Goal: Task Accomplishment & Management: Complete application form

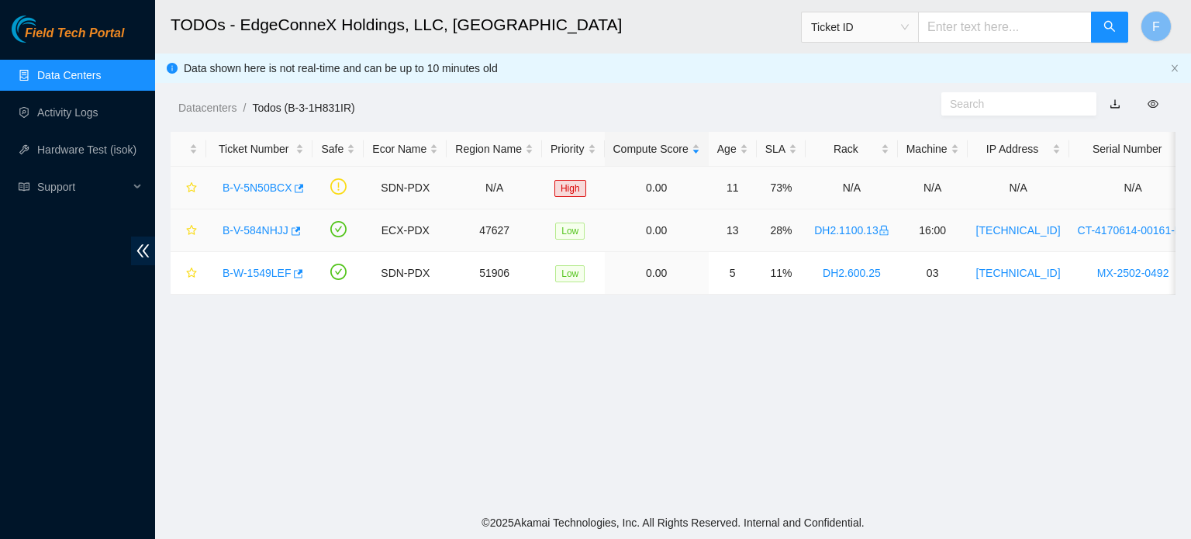
scroll to position [426, 0]
click at [271, 190] on link "B-V-5N50BCX" at bounding box center [257, 187] width 69 height 12
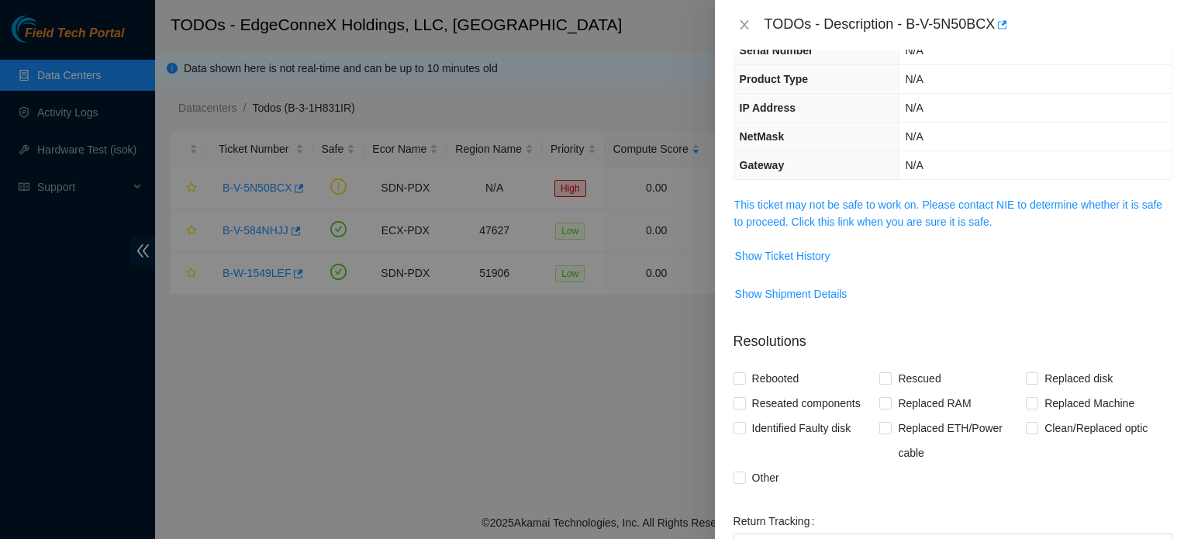
scroll to position [0, 0]
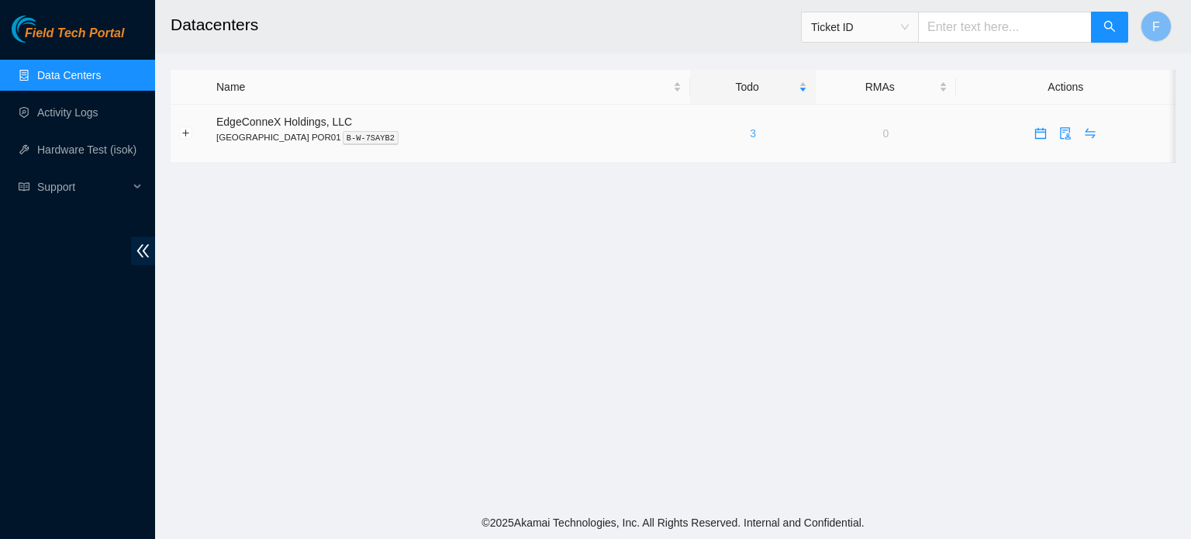
click at [750, 132] on link "3" at bounding box center [753, 133] width 6 height 12
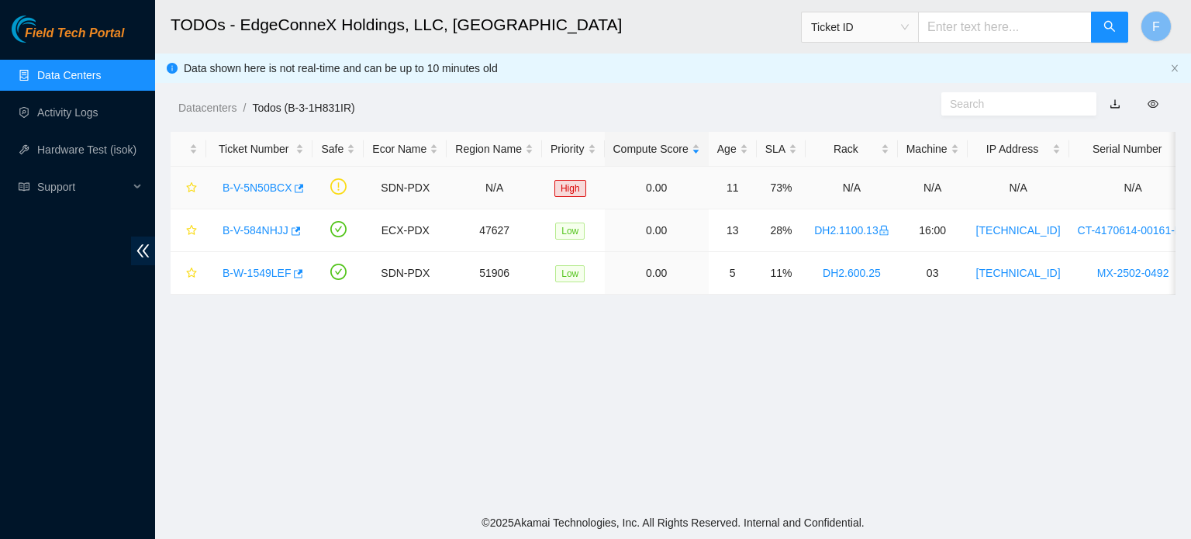
click at [264, 188] on link "B-V-5N50BCX" at bounding box center [257, 187] width 69 height 12
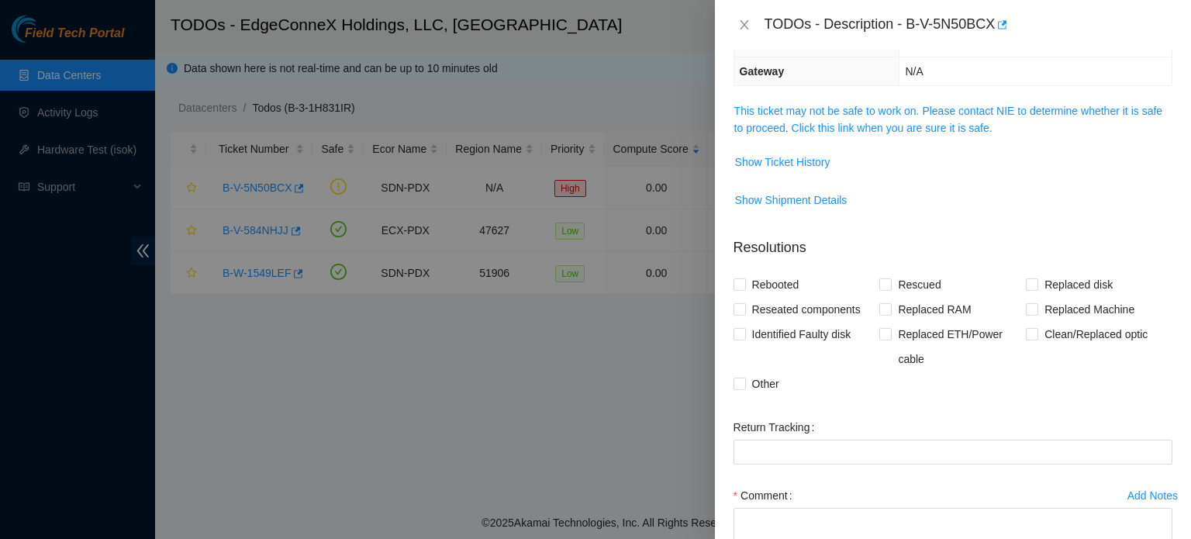
scroll to position [300, 0]
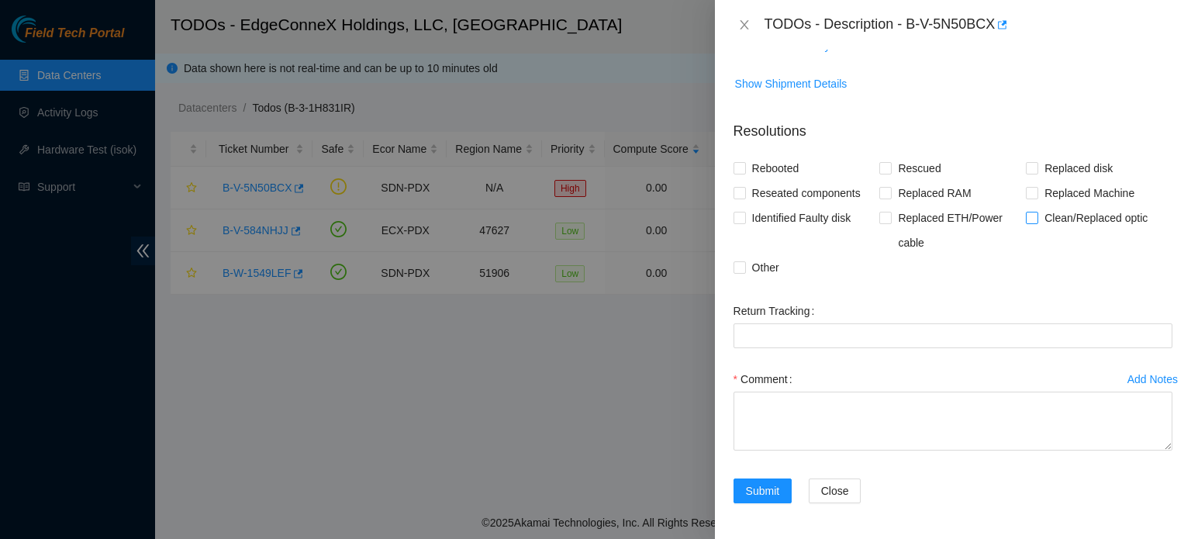
click at [1028, 214] on input "Clean/Replaced optic" at bounding box center [1031, 217] width 11 height 11
checkbox input "true"
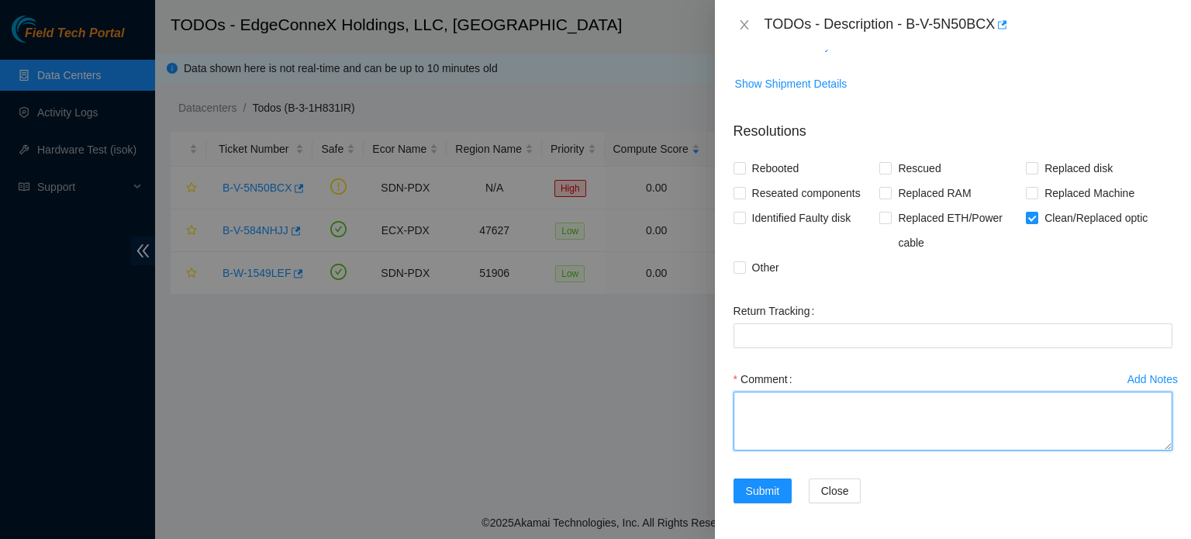
click at [752, 412] on textarea "Comment" at bounding box center [952, 421] width 439 height 59
type textarea "- Link is stable for now"
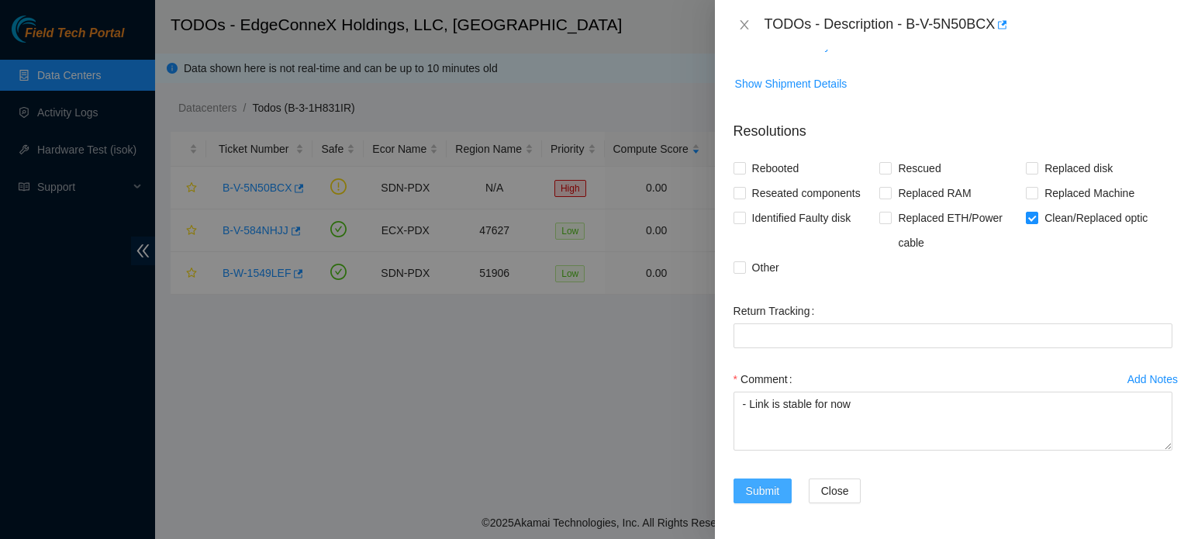
click at [758, 484] on span "Submit" at bounding box center [763, 490] width 34 height 17
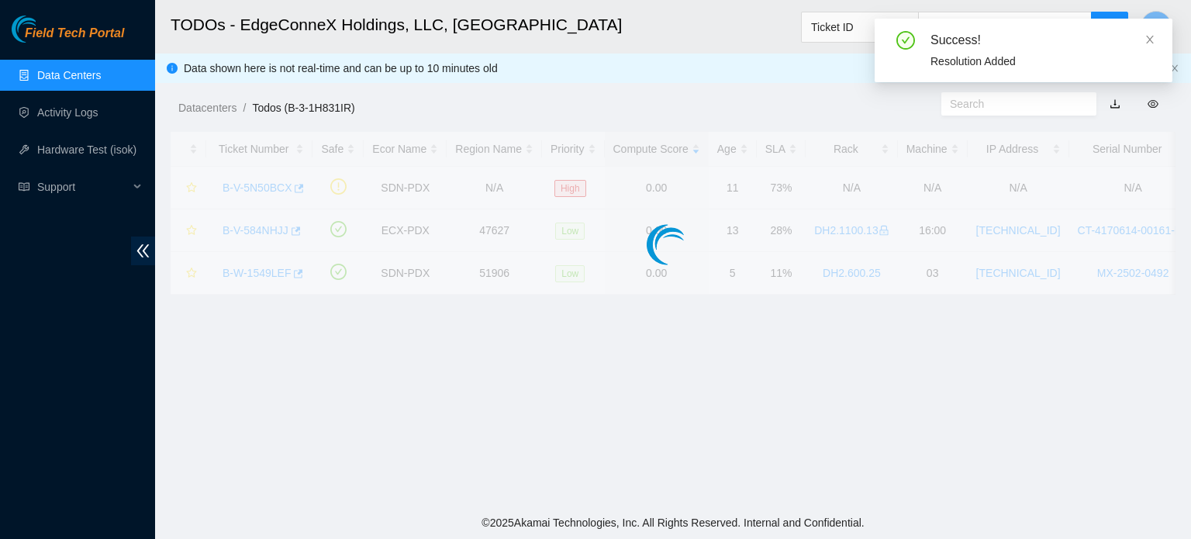
scroll to position [350, 0]
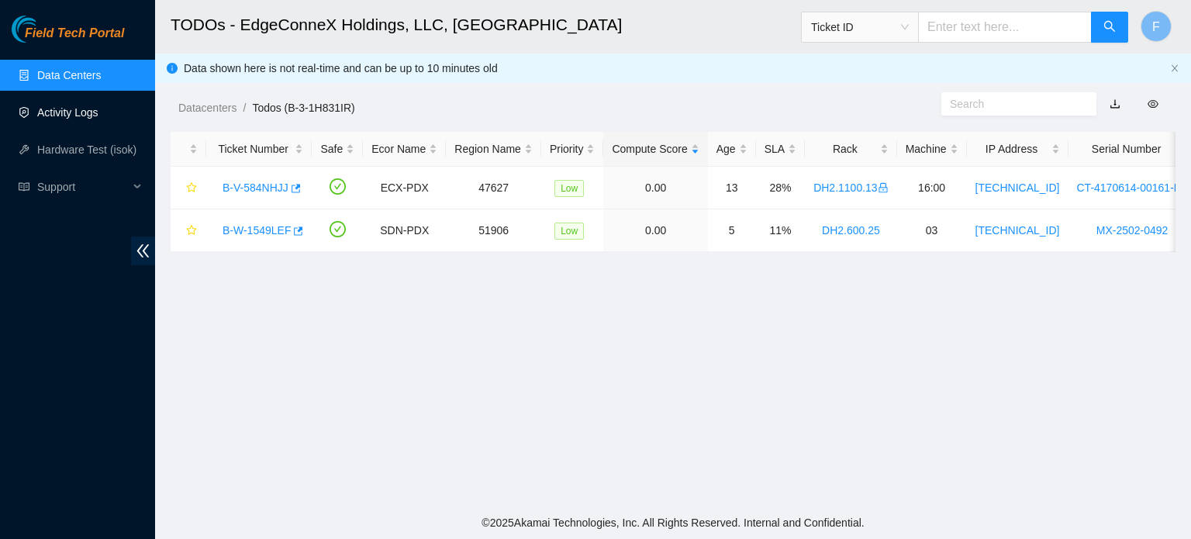
click at [93, 111] on link "Activity Logs" at bounding box center [67, 112] width 61 height 12
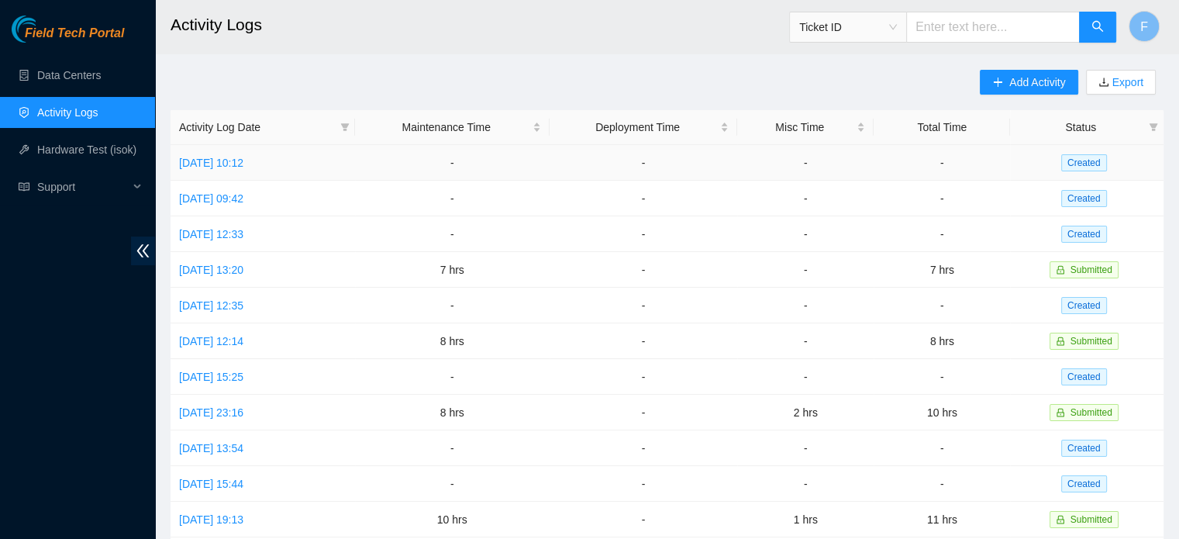
click at [1078, 164] on span "Created" at bounding box center [1084, 162] width 46 height 17
click at [243, 164] on link "Tue, 30 Sep 2025 10:12" at bounding box center [211, 163] width 64 height 12
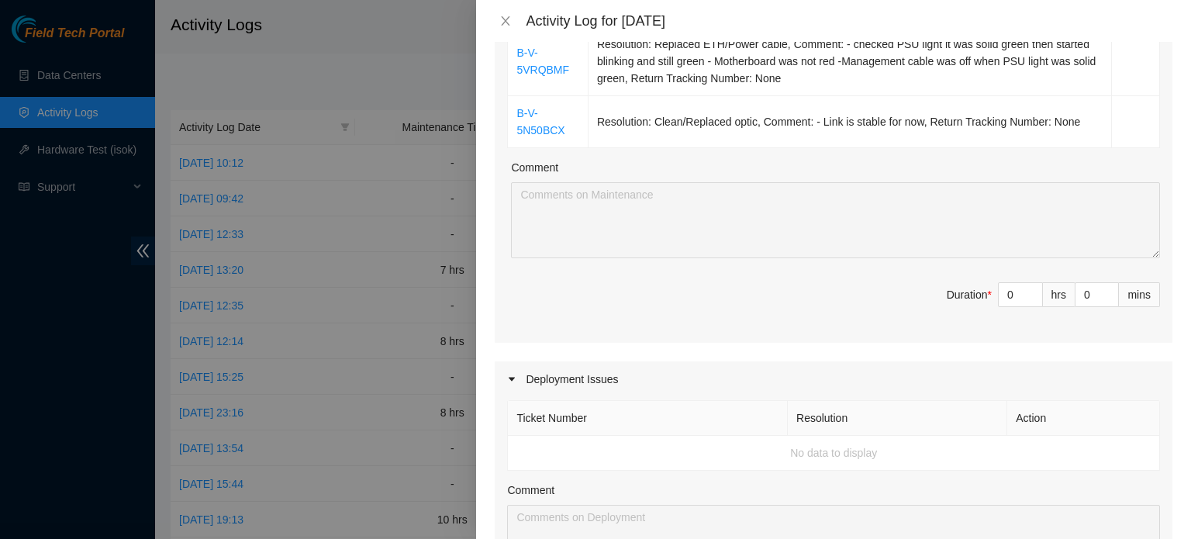
scroll to position [315, 0]
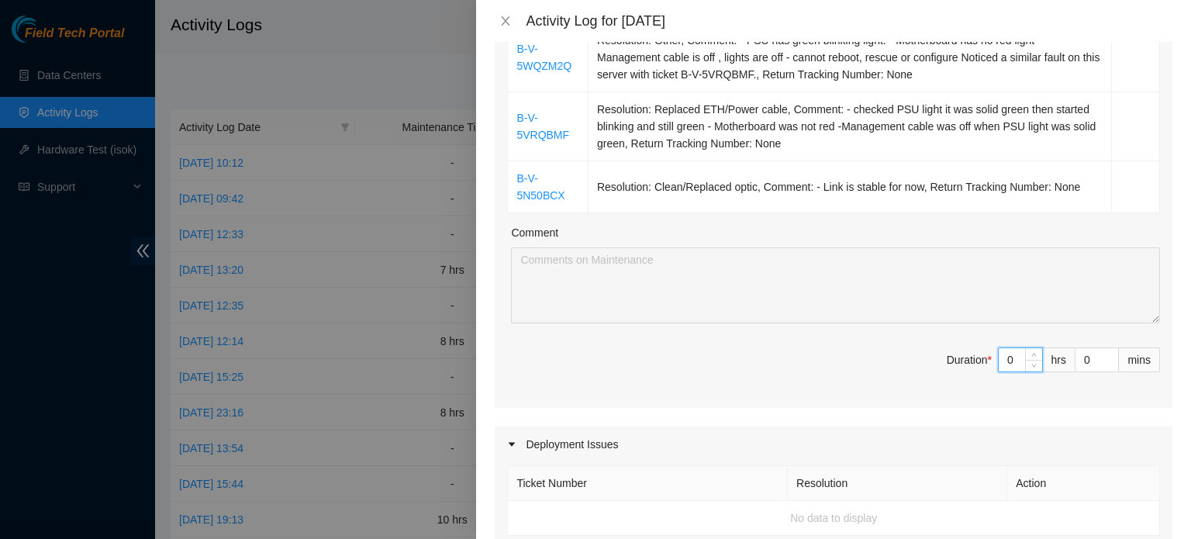
click at [1011, 360] on input "0" at bounding box center [1020, 359] width 43 height 23
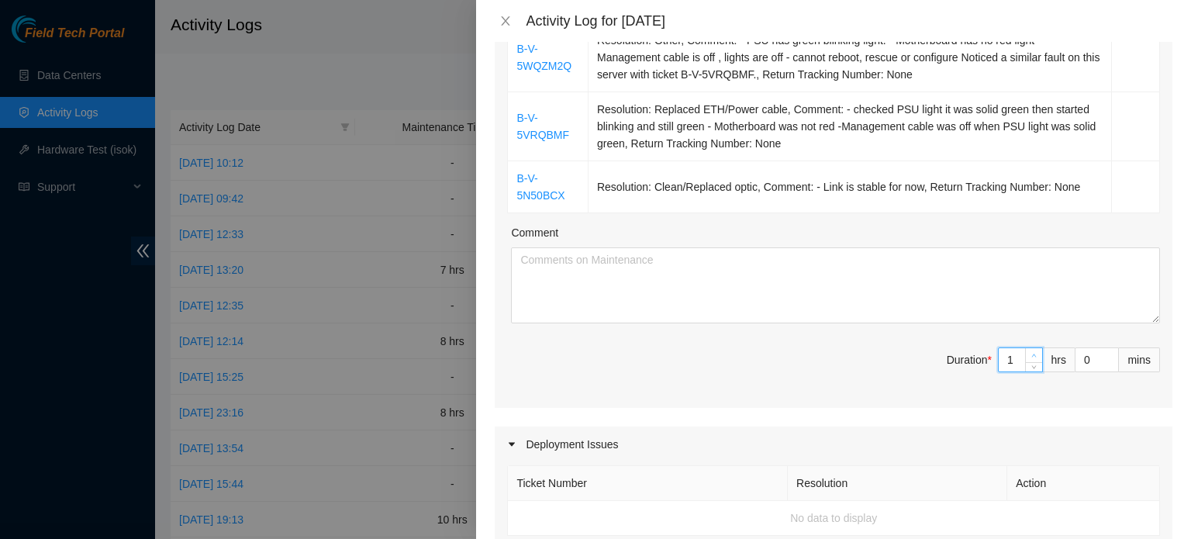
type input "1"
click at [1031, 355] on icon "up" at bounding box center [1033, 355] width 5 height 5
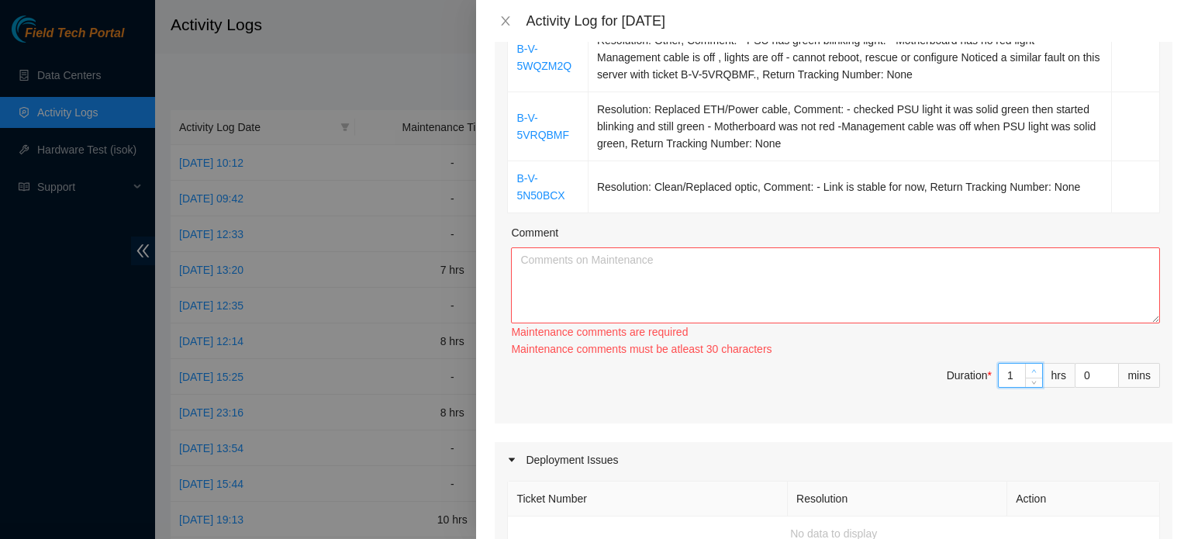
type input "2"
click at [1023, 355] on div "Ticket Number Resolution Action B-V-5WQZM2Q Resolution: Other, Comment: - PSU h…" at bounding box center [834, 195] width 678 height 456
click at [1023, 355] on div "Maintenance comments must be atleast 60 characters" at bounding box center [835, 348] width 649 height 17
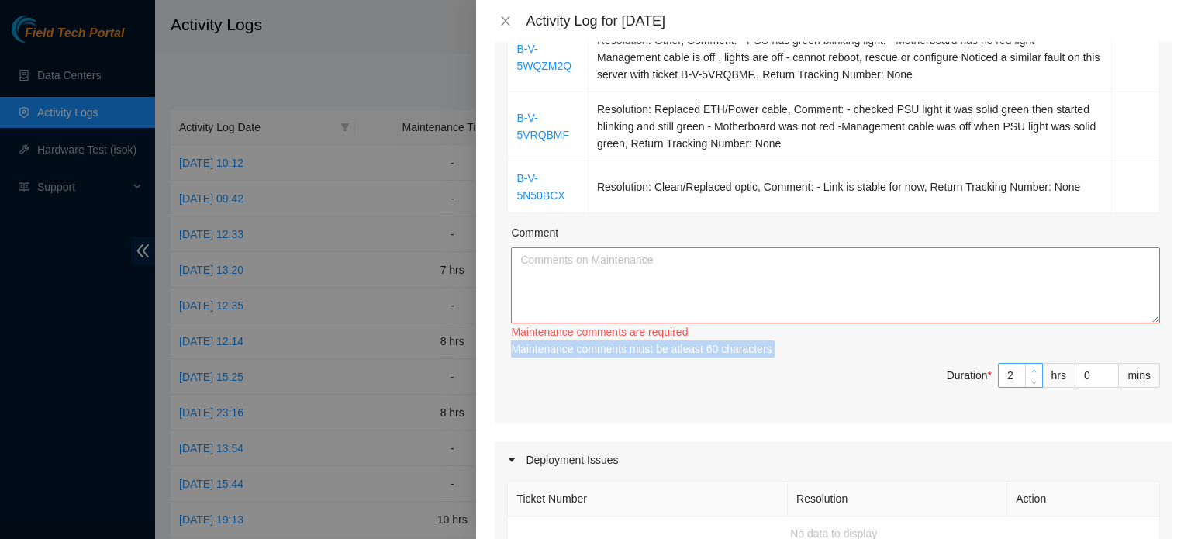
type input "3"
click at [1031, 371] on icon "up" at bounding box center [1033, 370] width 5 height 5
type input "4"
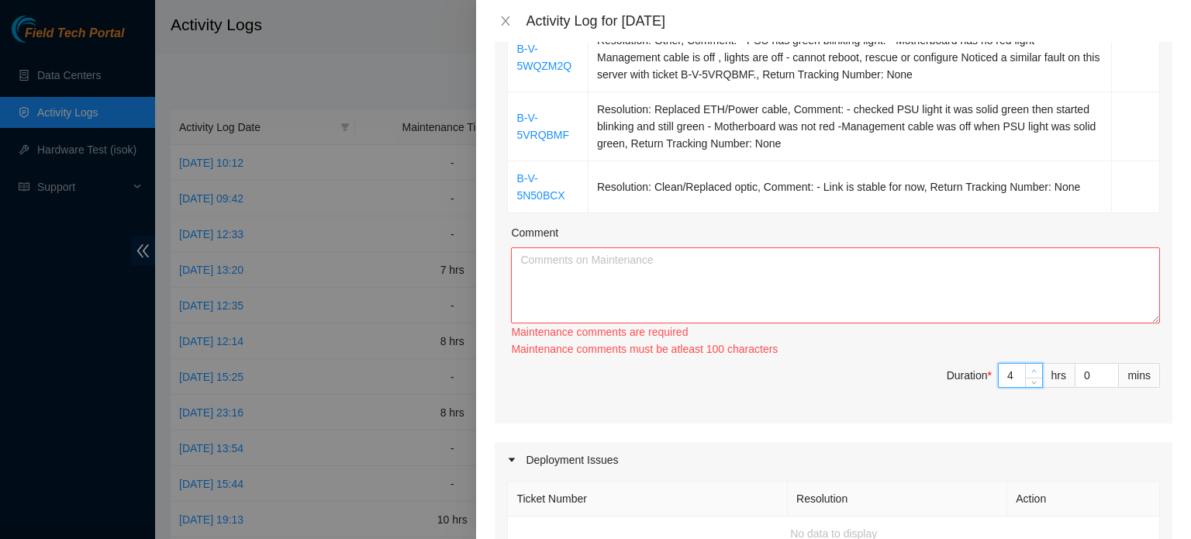
click at [1031, 371] on icon "up" at bounding box center [1033, 370] width 5 height 5
type input "5"
click at [1031, 371] on icon "up" at bounding box center [1033, 370] width 5 height 5
type input "6"
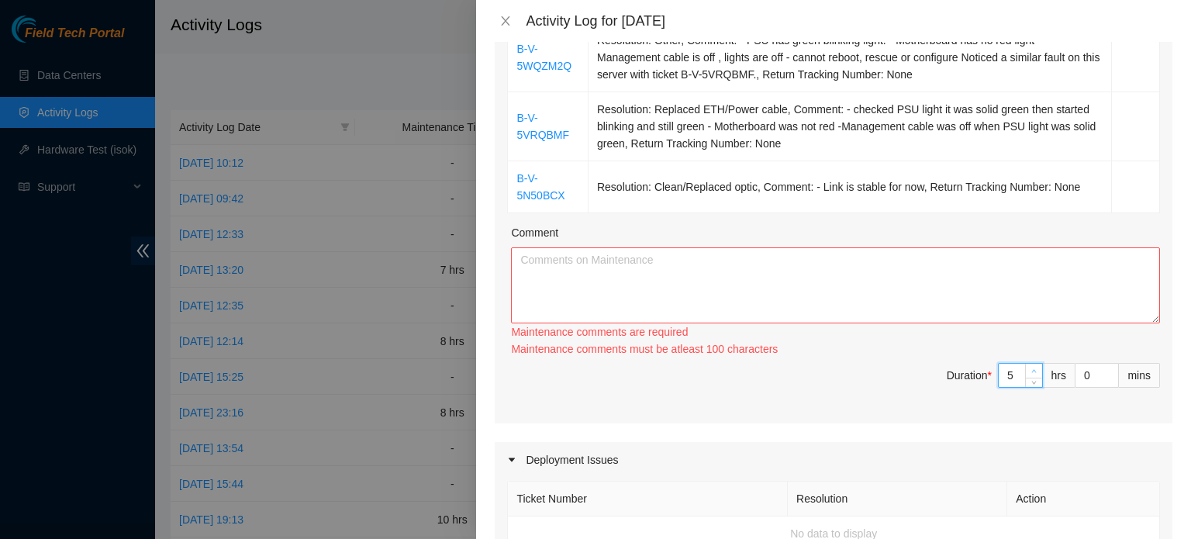
type input "6"
click at [1031, 371] on icon "up" at bounding box center [1033, 370] width 5 height 5
type input "7"
click at [1031, 371] on icon "up" at bounding box center [1033, 370] width 5 height 5
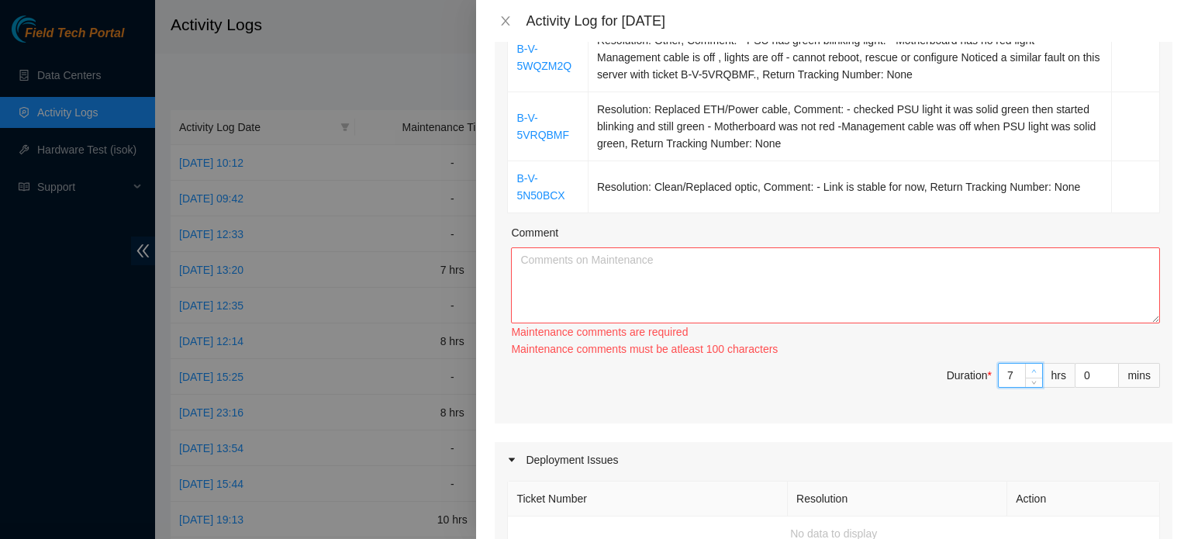
type input "8"
click at [1031, 371] on icon "up" at bounding box center [1033, 370] width 5 height 5
click at [589, 257] on textarea "Comment" at bounding box center [835, 285] width 649 height 76
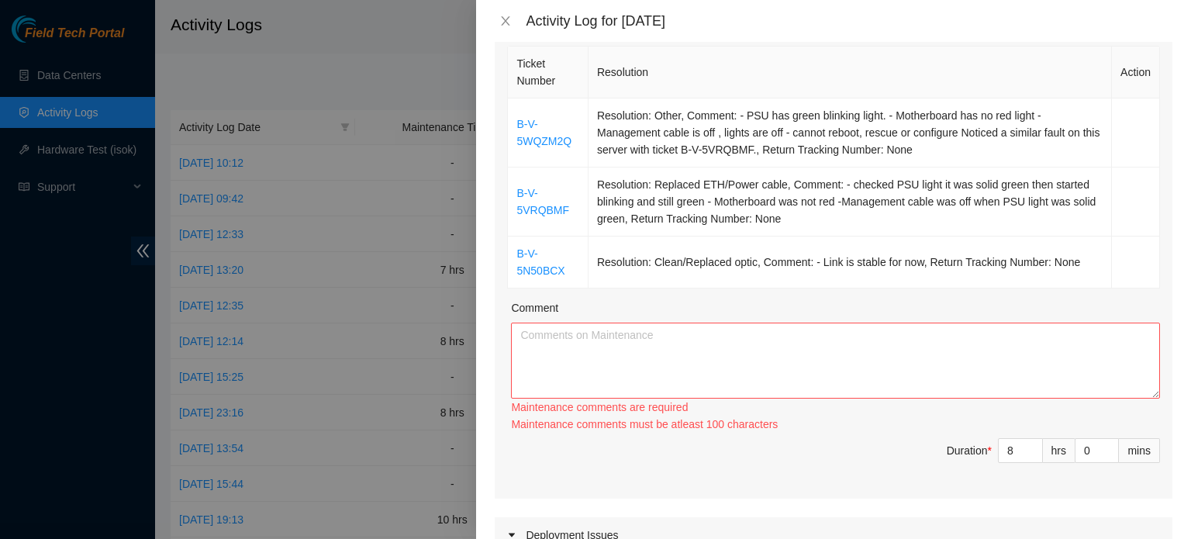
scroll to position [230, 0]
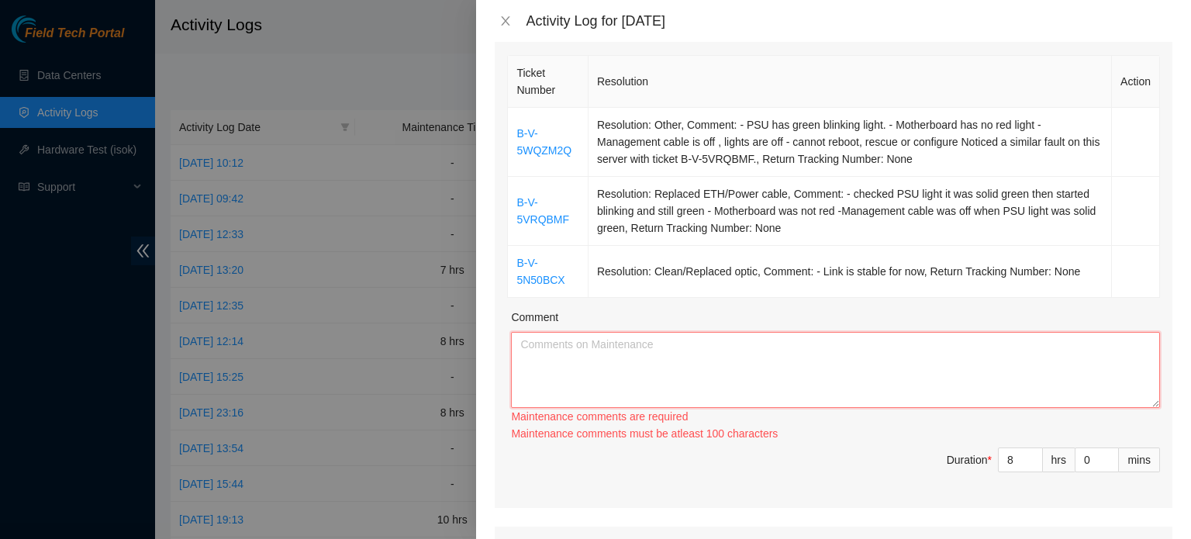
click at [550, 350] on textarea "Comment" at bounding box center [835, 370] width 649 height 76
type textarea "b"
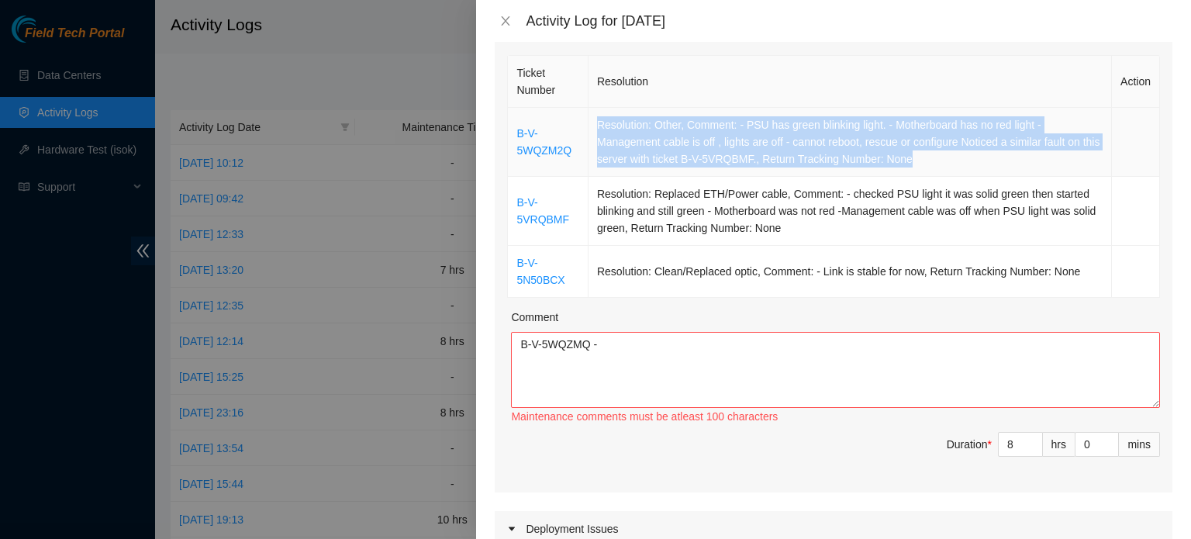
drag, startPoint x: 599, startPoint y: 124, endPoint x: 936, endPoint y: 157, distance: 338.9
click at [936, 157] on td "Resolution: Other, Comment: - PSU has green blinking light. - Motherboard has n…" at bounding box center [850, 142] width 523 height 69
copy td "Resolution: Other, Comment: - PSU has green blinking light. - Motherboard has n…"
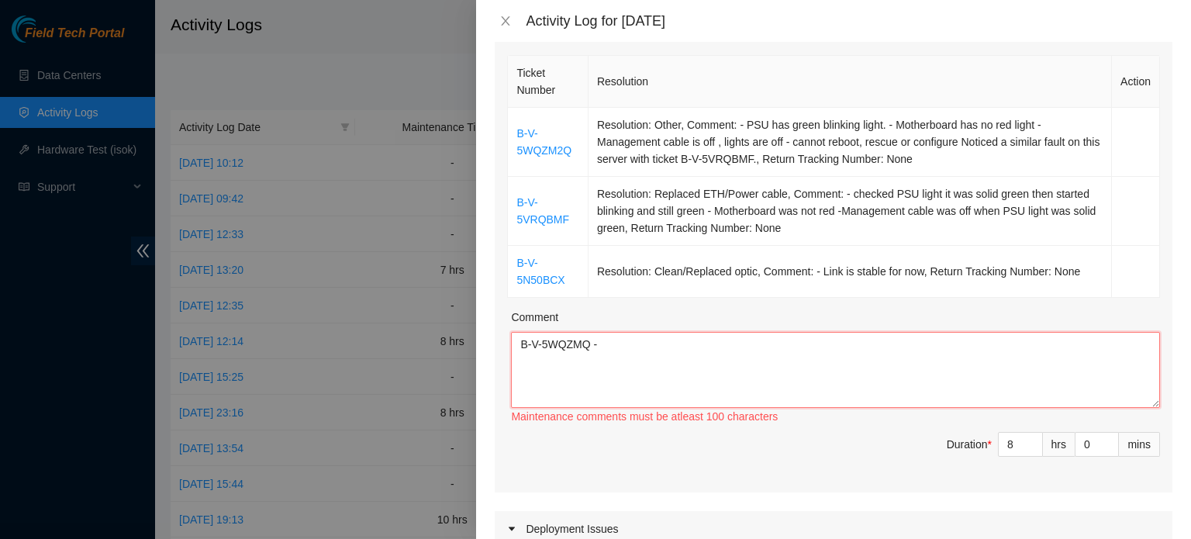
click at [627, 343] on textarea "B-V-5WQZMQ -" at bounding box center [835, 370] width 649 height 76
paste textarea "Resolution: Other, Comment: - PSU has green blinking light. - Motherboard has n…"
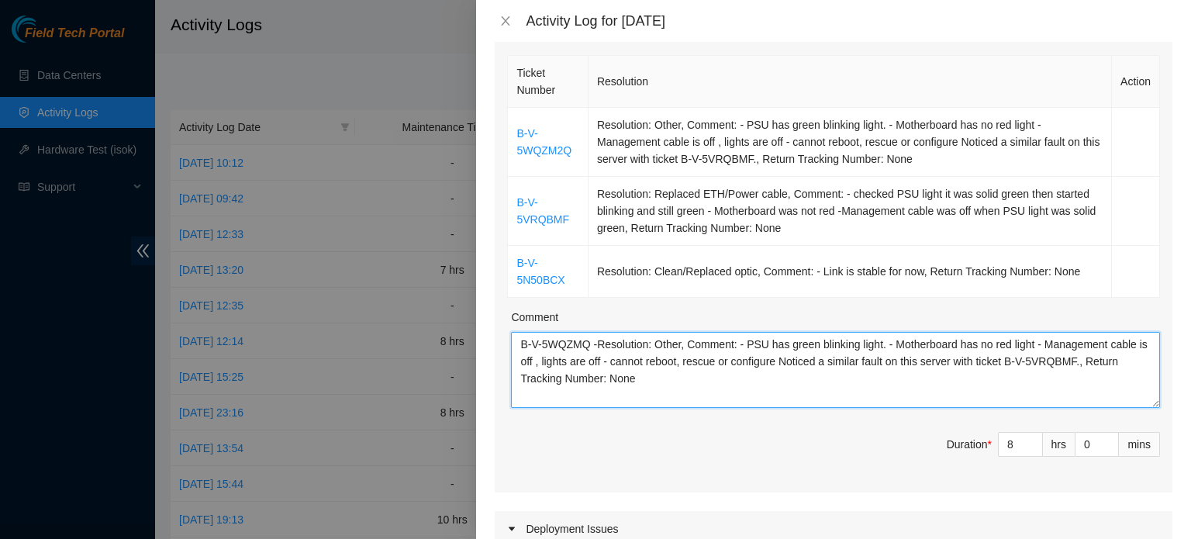
click at [643, 377] on textarea "B-V-5WQZMQ -Resolution: Other, Comment: - PSU has green blinking light. - Mothe…" at bounding box center [835, 370] width 649 height 76
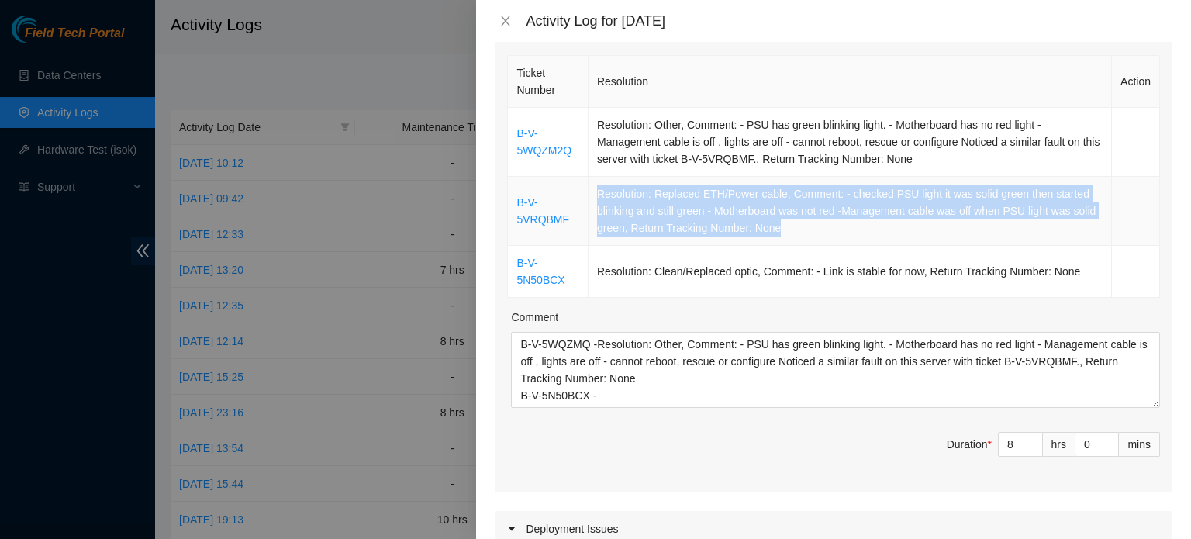
drag, startPoint x: 597, startPoint y: 188, endPoint x: 844, endPoint y: 224, distance: 249.1
click at [844, 224] on td "Resolution: Replaced ETH/Power cable, Comment: - checked PSU light it was solid…" at bounding box center [850, 211] width 523 height 69
copy td "Resolution: Replaced ETH/Power cable, Comment: - checked PSU light it was solid…"
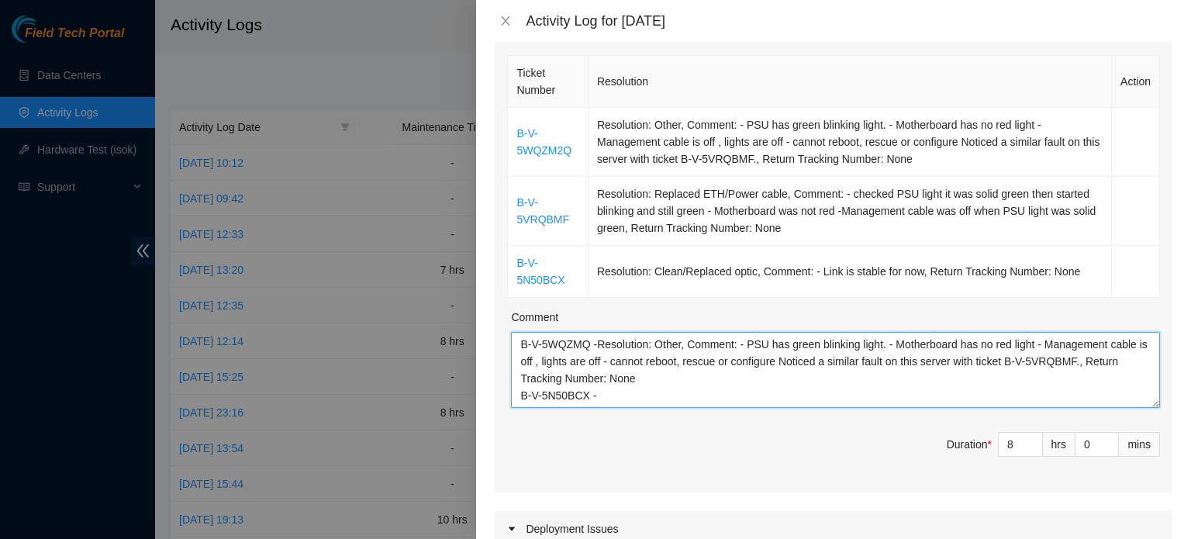
click at [596, 390] on textarea "B-V-5WQZMQ -Resolution: Other, Comment: - PSU has green blinking light. - Mothe…" at bounding box center [835, 370] width 649 height 76
paste textarea "Resolution: Replaced ETH/Power cable, Comment: - checked PSU light it was solid…"
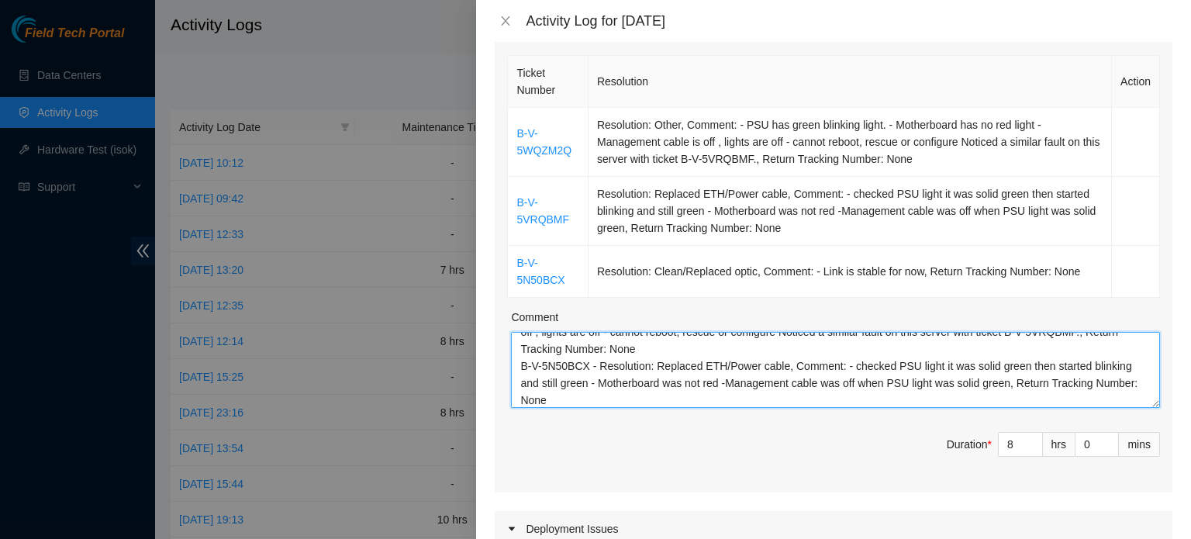
scroll to position [47, 0]
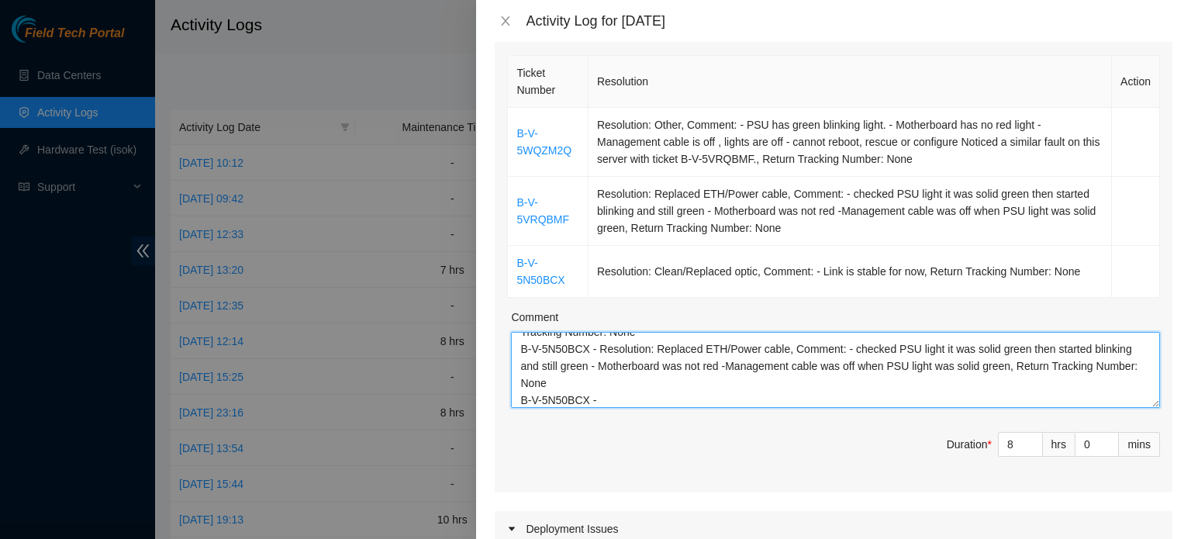
paste textarea "Resolution: Replaced ETH/Power cable, Comment: - checked PSU light it was solid…"
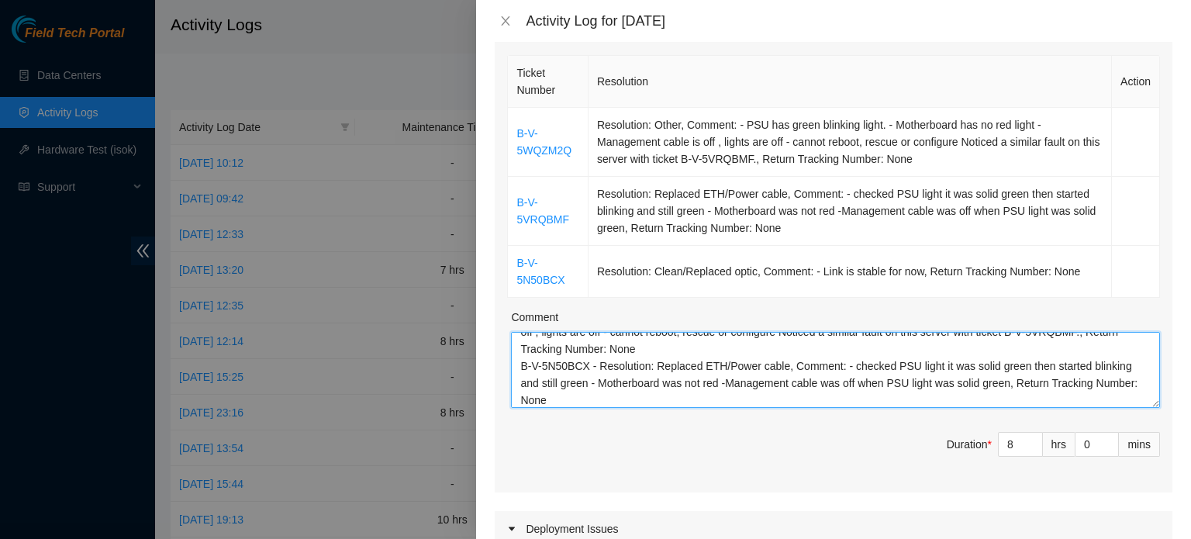
scroll to position [0, 0]
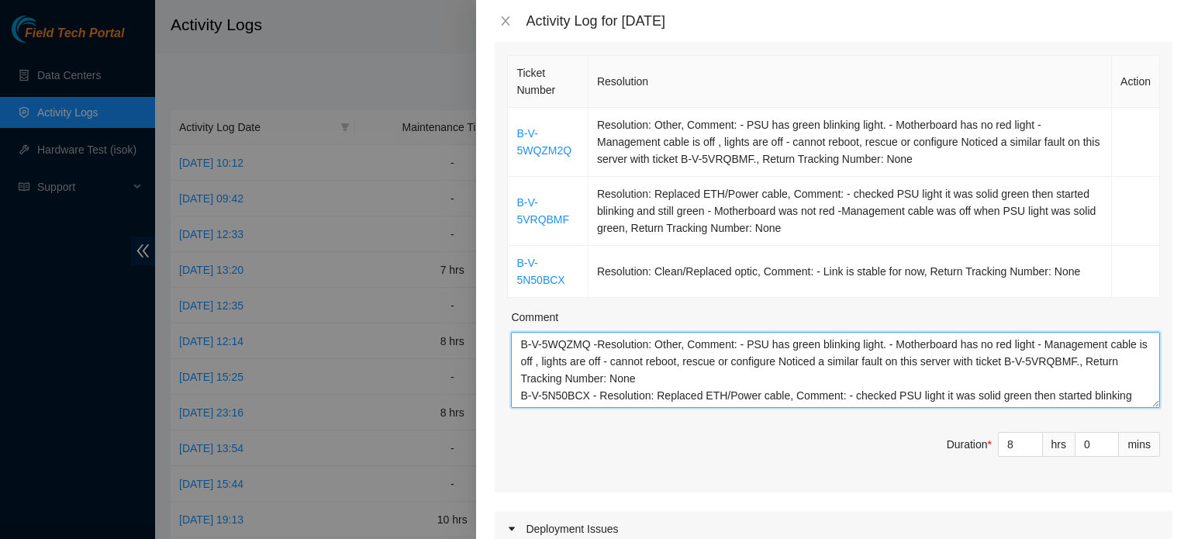
type textarea "B-V-5WQZMQ -Resolution: Other, Comment: - PSU has green blinking light. - Mothe…"
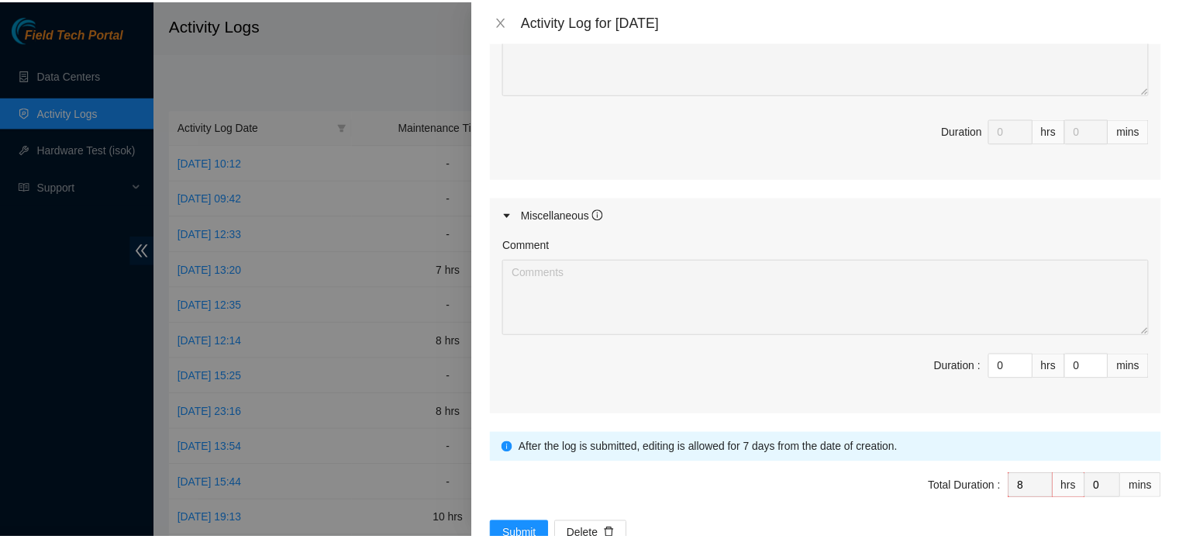
scroll to position [906, 0]
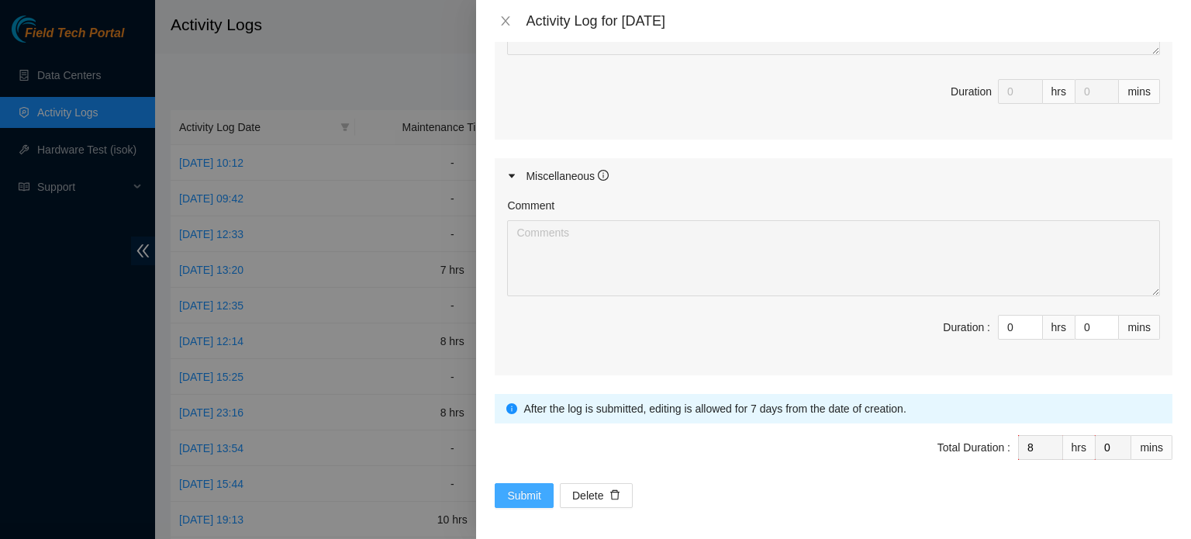
click at [510, 492] on span "Submit" at bounding box center [524, 495] width 34 height 17
